Goal: Task Accomplishment & Management: Use online tool/utility

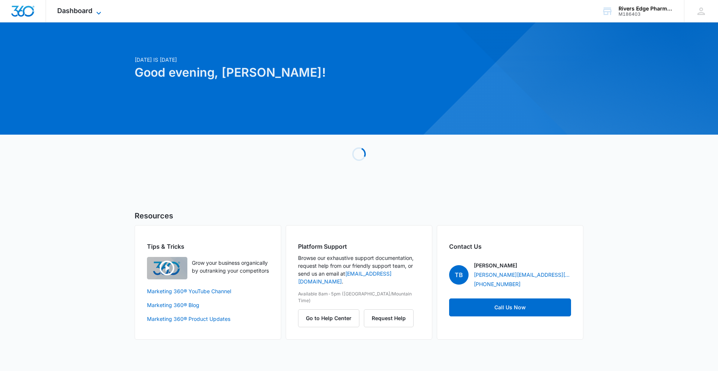
click at [62, 7] on span "Dashboard" at bounding box center [74, 11] width 35 height 8
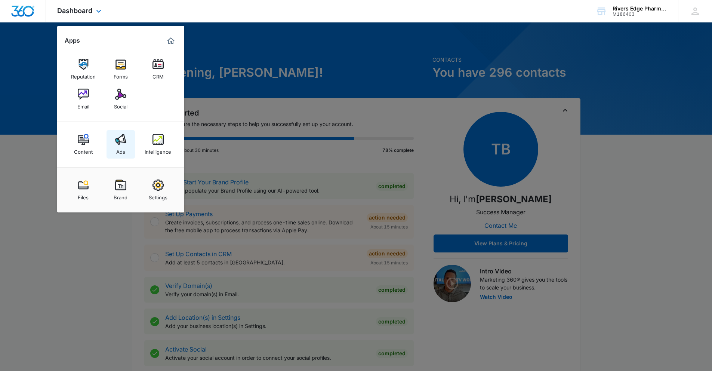
click at [122, 148] on div "Ads" at bounding box center [120, 150] width 9 height 10
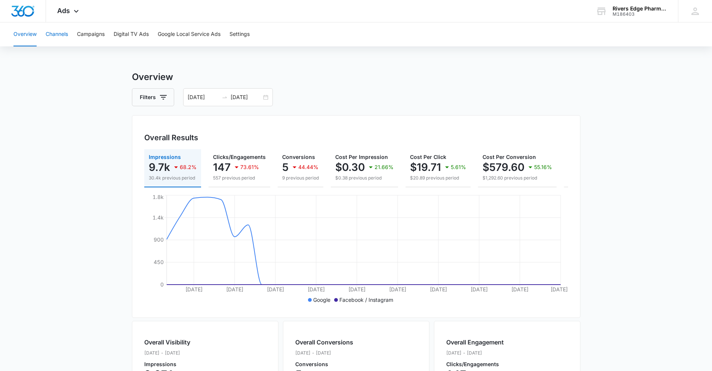
click at [49, 34] on button "Channels" at bounding box center [57, 34] width 22 height 24
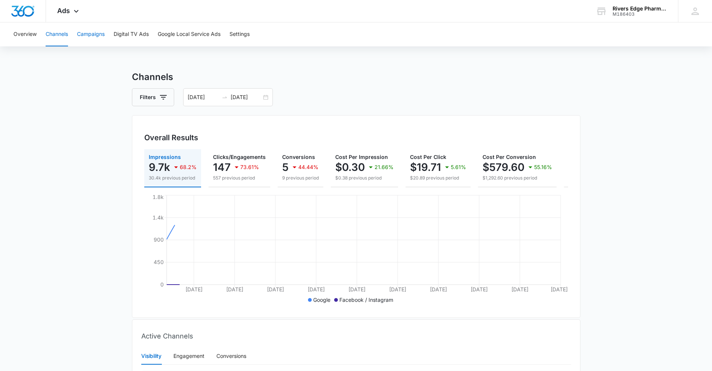
click at [86, 40] on button "Campaigns" at bounding box center [91, 34] width 28 height 24
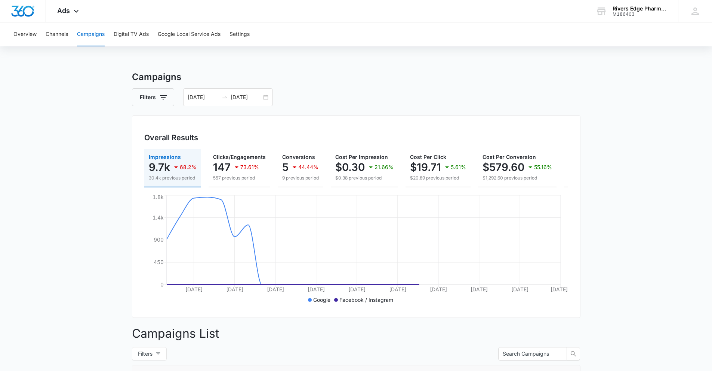
click at [44, 33] on div "Overview Channels Campaigns Digital TV Ads Google Local Service Ads Settings" at bounding box center [356, 34] width 694 height 24
click at [50, 42] on button "Channels" at bounding box center [57, 34] width 22 height 24
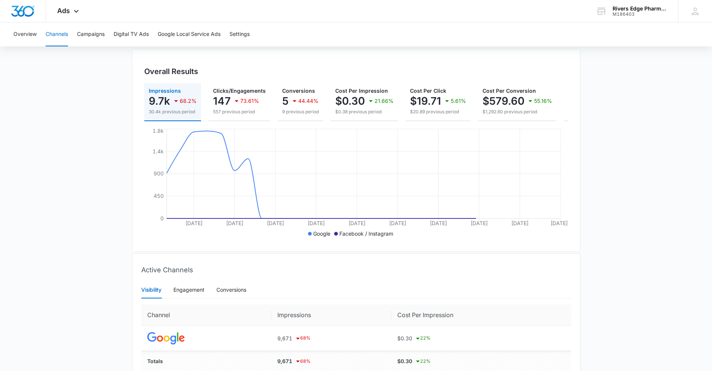
scroll to position [109, 0]
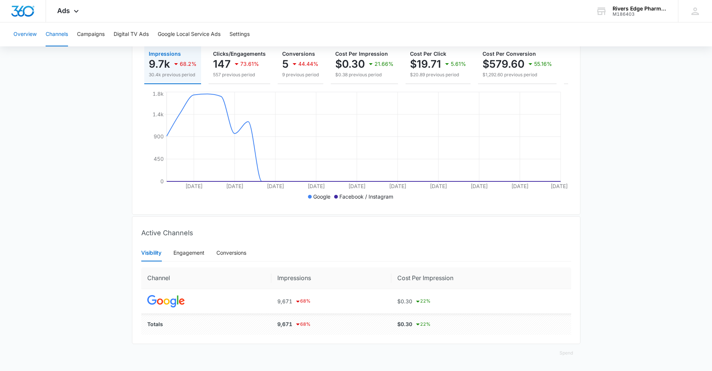
click at [27, 32] on button "Overview" at bounding box center [24, 34] width 23 height 24
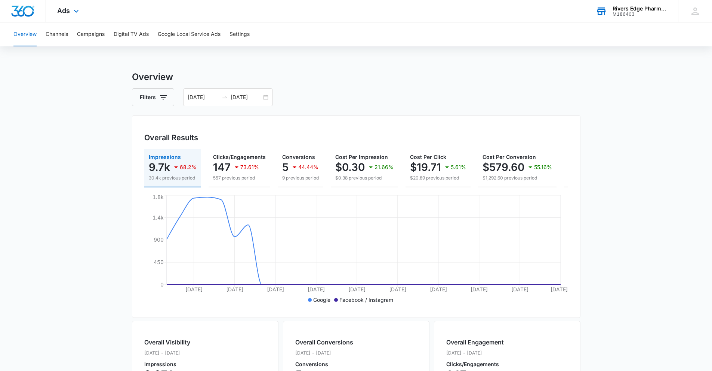
click at [625, 10] on div "Rivers Edge Pharmacy" at bounding box center [640, 9] width 55 height 6
